Goal: Task Accomplishment & Management: Manage account settings

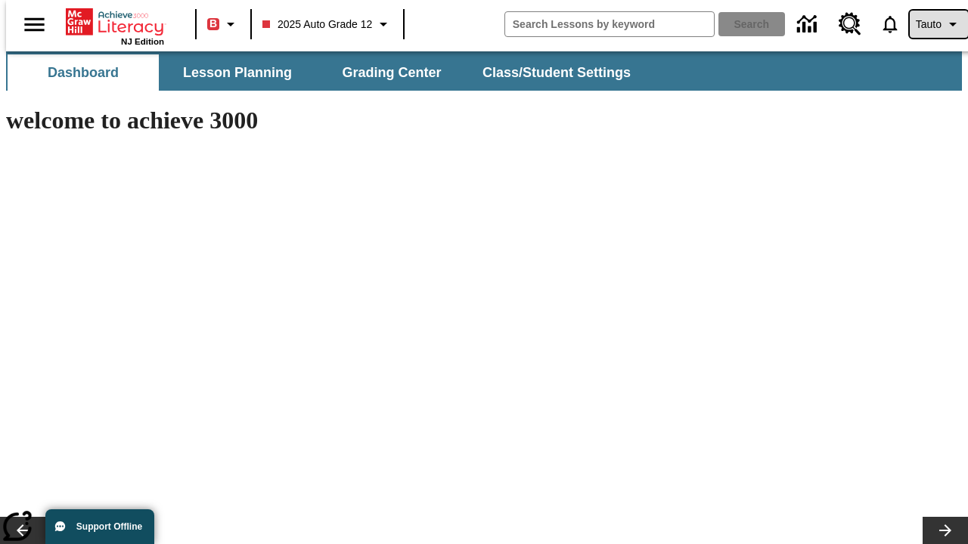
click at [931, 24] on span "Tauto" at bounding box center [929, 25] width 26 height 16
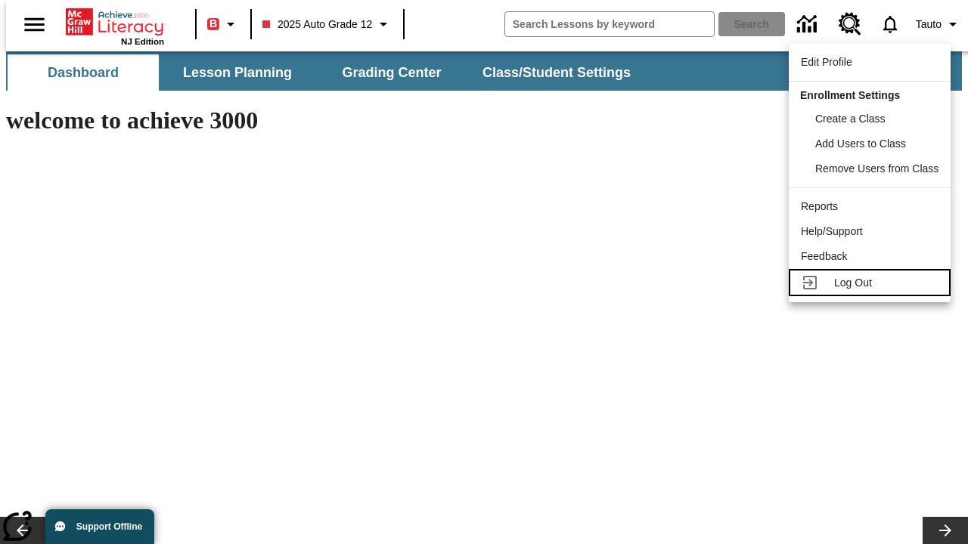
click at [872, 283] on span "Log Out" at bounding box center [853, 283] width 38 height 12
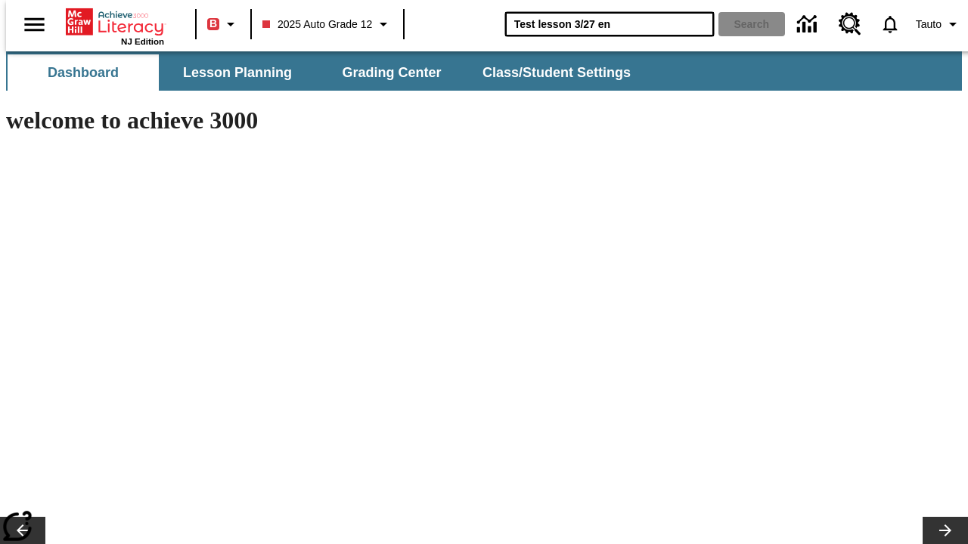
type input "Test lesson 3/27 en"
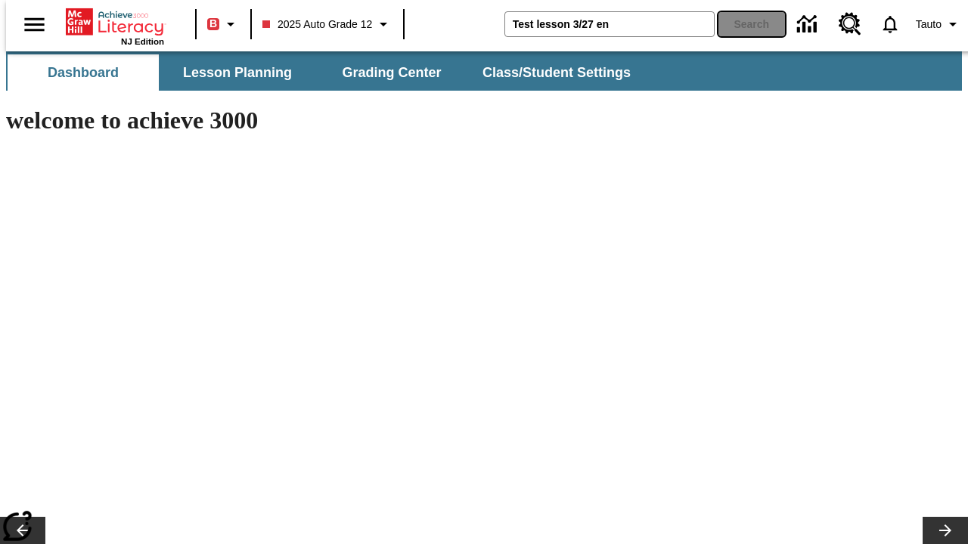
click at [742, 24] on button "Search" at bounding box center [751, 24] width 67 height 24
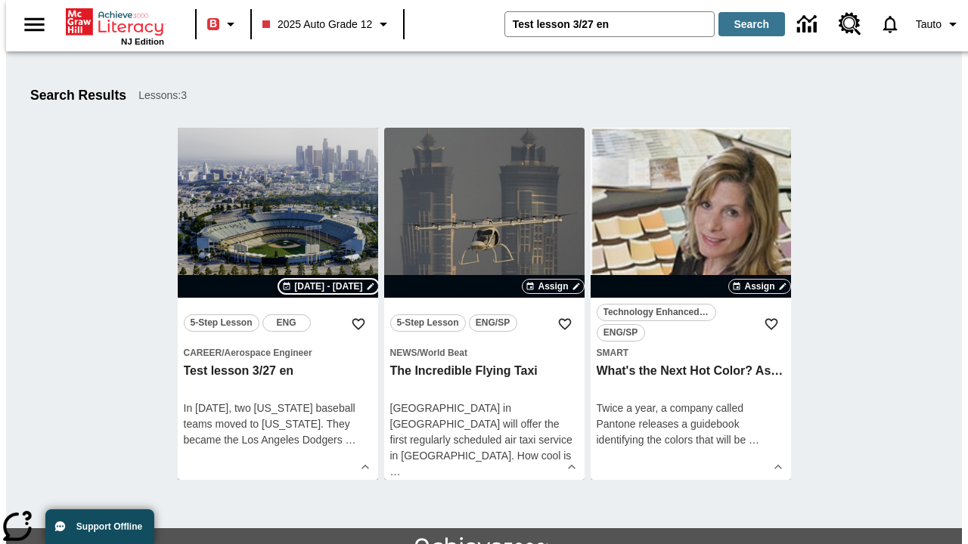
click at [329, 287] on span "Sep 18 - Sep 18" at bounding box center [328, 287] width 68 height 14
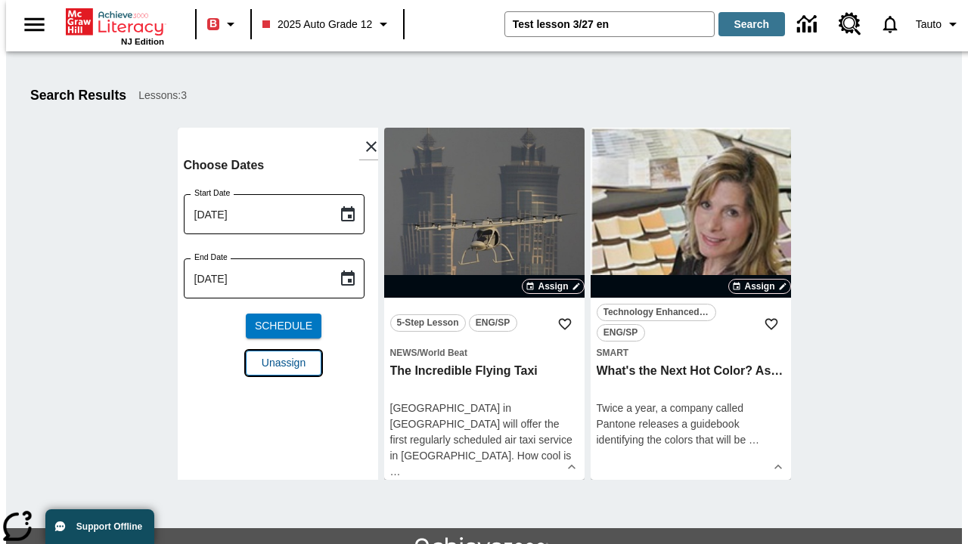
click at [277, 355] on span "Unassign" at bounding box center [284, 363] width 44 height 16
